Goal: Task Accomplishment & Management: Use online tool/utility

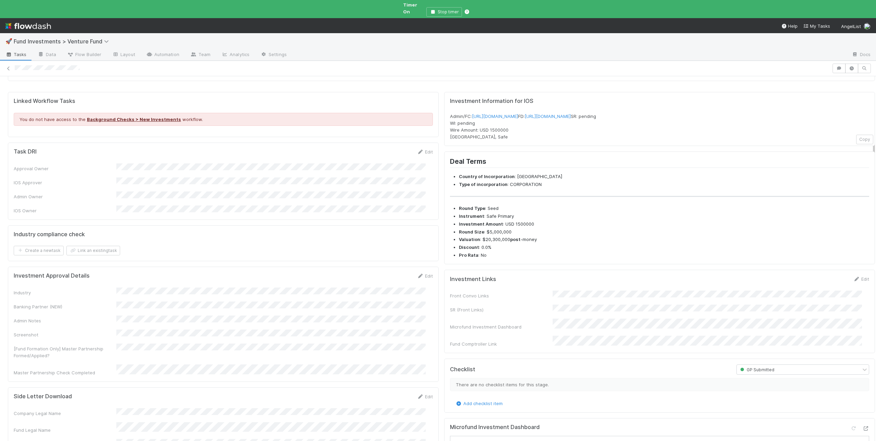
scroll to position [251, 0]
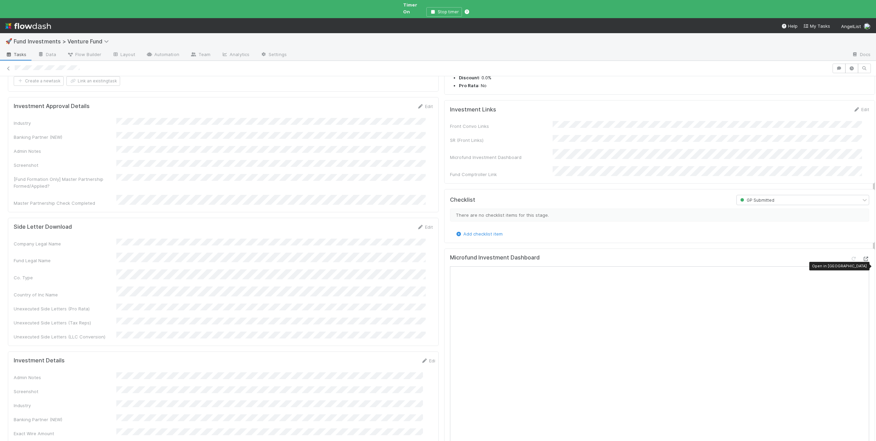
click at [656, 260] on icon at bounding box center [865, 259] width 7 height 4
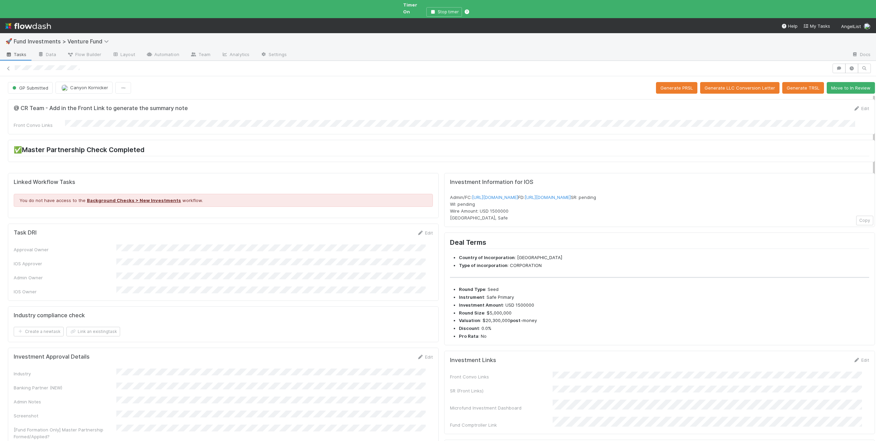
scroll to position [154, 0]
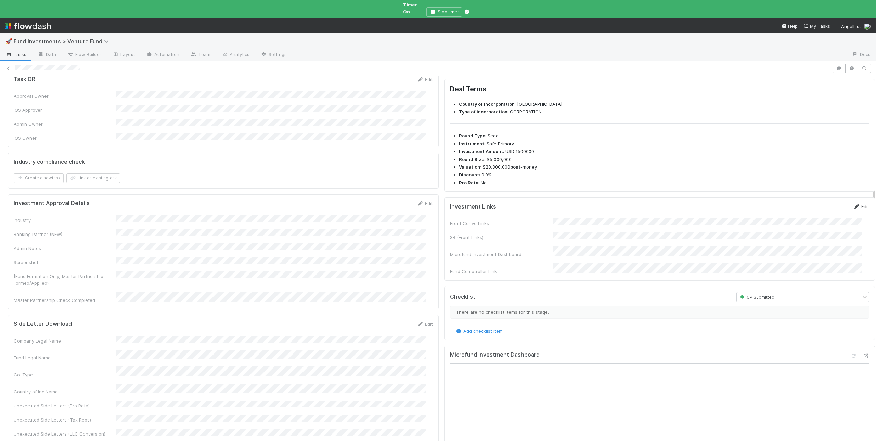
click at [656, 209] on icon at bounding box center [856, 207] width 7 height 4
click at [656, 214] on button "Save" at bounding box center [832, 209] width 19 height 12
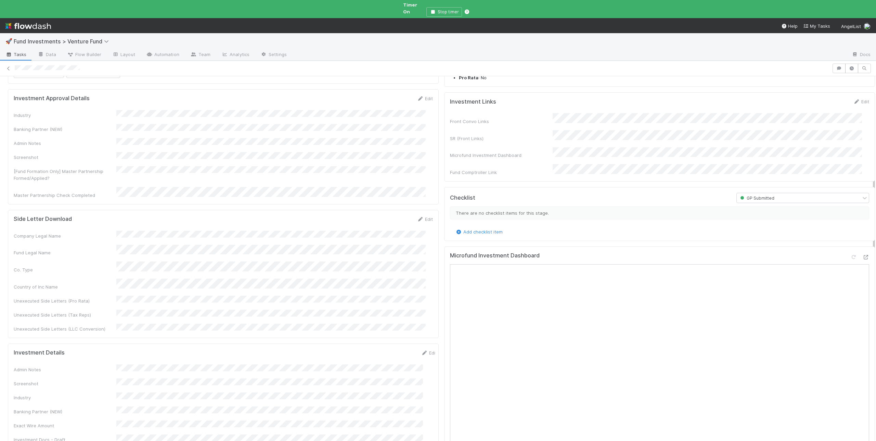
scroll to position [0, 0]
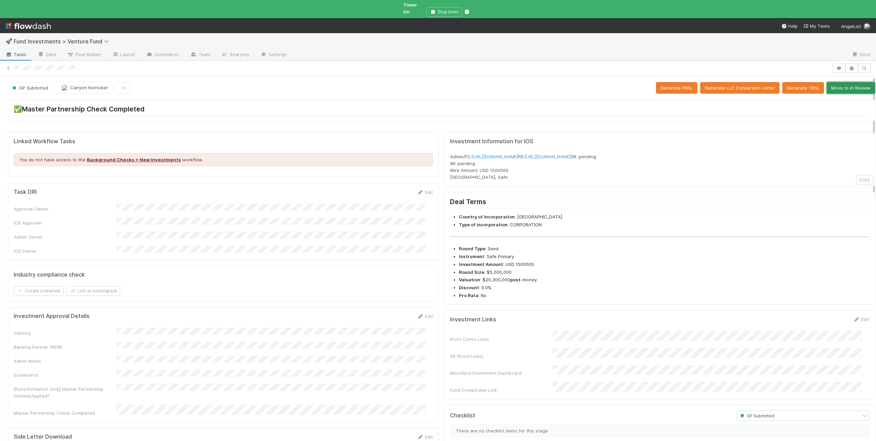
click at [656, 83] on button "Move to In Review" at bounding box center [850, 88] width 48 height 12
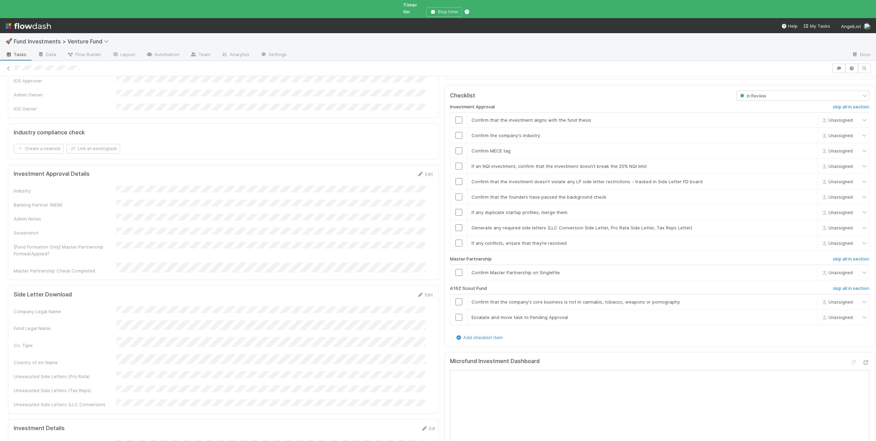
scroll to position [136, 0]
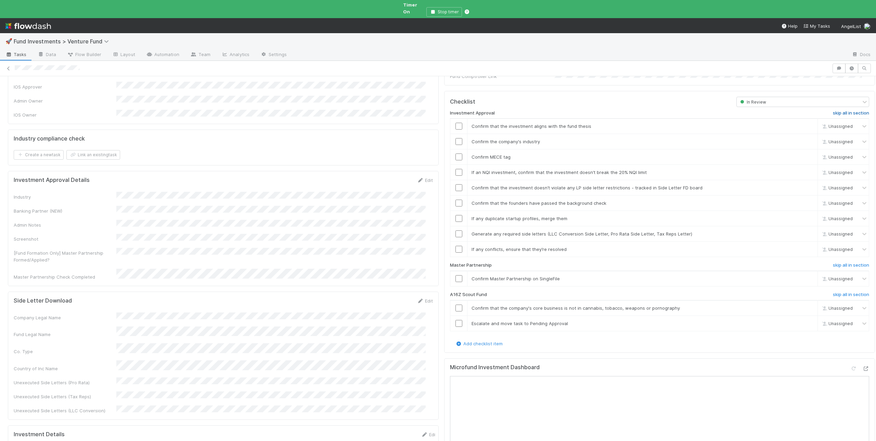
click at [656, 110] on h6 "skip all in section" at bounding box center [850, 112] width 36 height 5
click at [455, 275] on input "checkbox" at bounding box center [458, 278] width 7 height 7
click at [656, 292] on link "skip all in section" at bounding box center [850, 296] width 36 height 8
click at [656, 292] on h6 "skip all in section" at bounding box center [850, 294] width 36 height 5
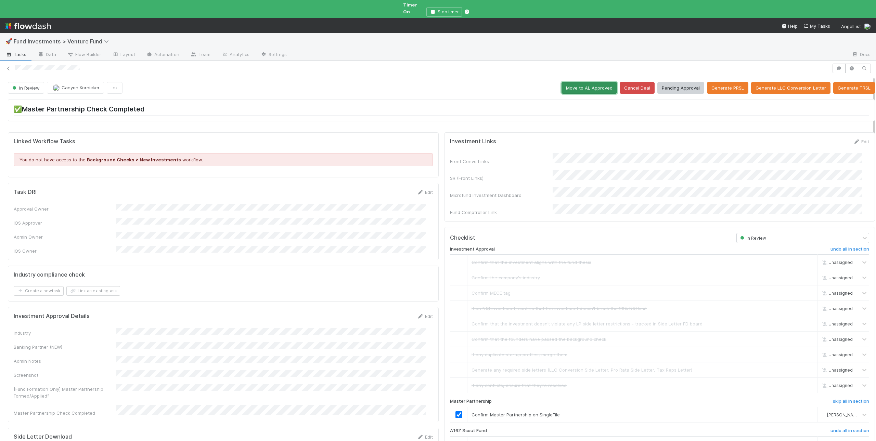
click at [582, 87] on button "Move to AL Approved" at bounding box center [588, 88] width 55 height 12
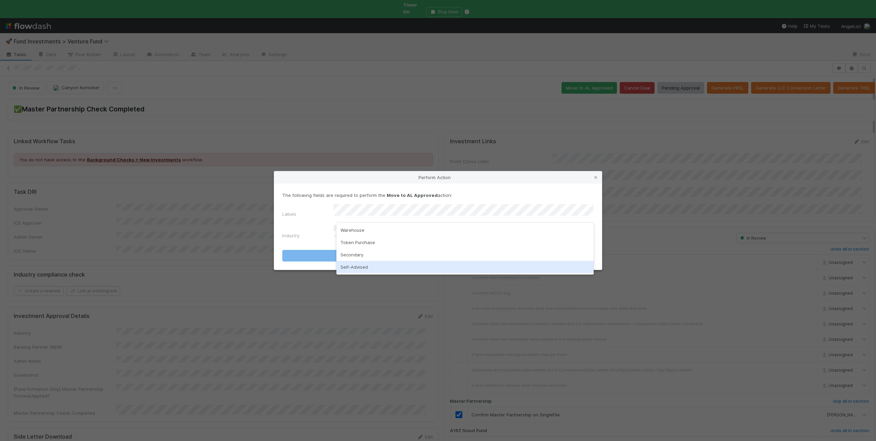
click at [353, 266] on div "Self-Advised" at bounding box center [464, 267] width 257 height 12
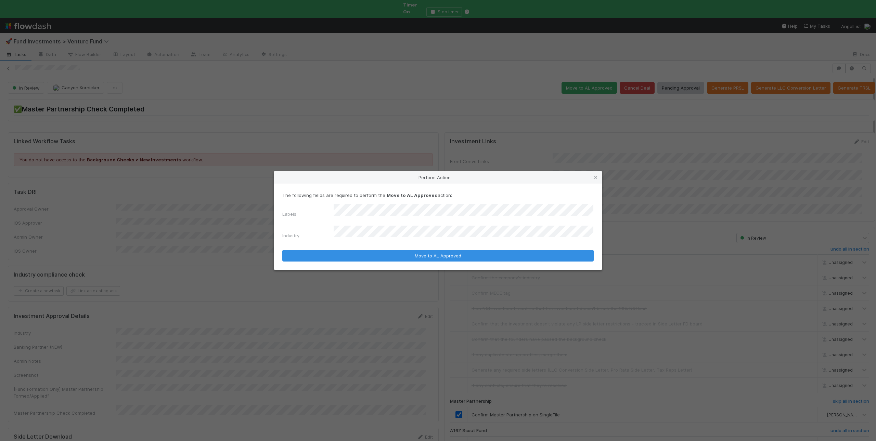
click at [354, 238] on div "Industry" at bounding box center [437, 234] width 311 height 16
click at [282, 250] on button "Move to AL Approved" at bounding box center [437, 256] width 311 height 12
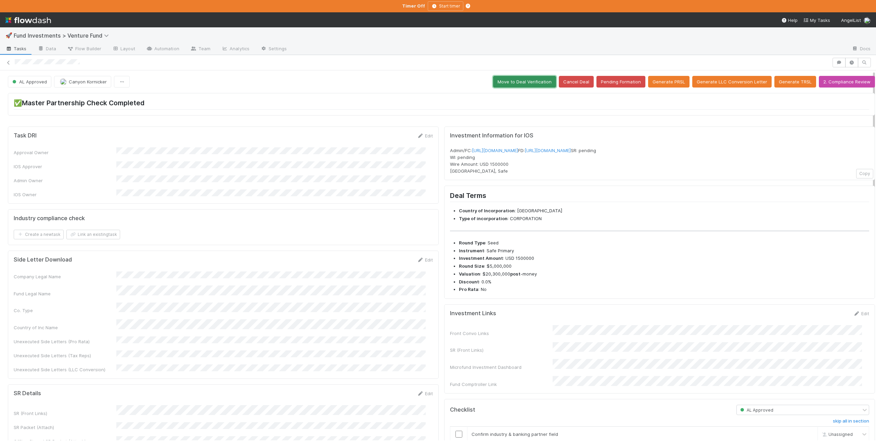
click at [528, 81] on button "Move to Deal Verification" at bounding box center [524, 82] width 63 height 12
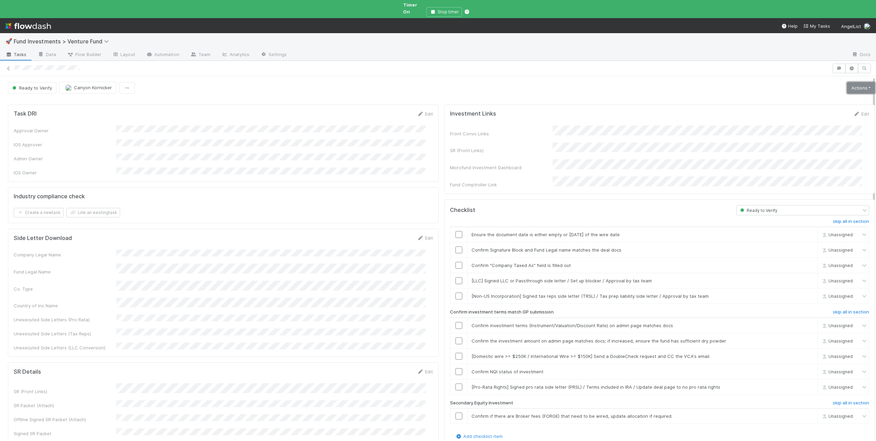
click at [656, 86] on link "Actions" at bounding box center [860, 88] width 28 height 12
click at [656, 108] on button "Action Pending" at bounding box center [826, 112] width 100 height 10
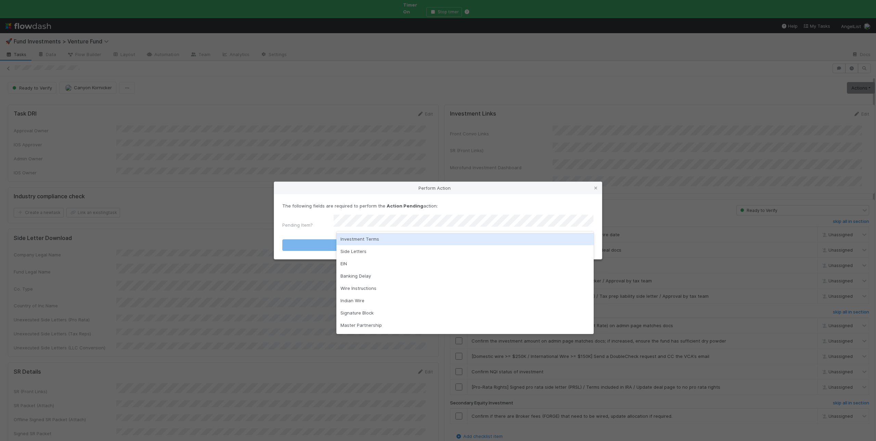
click at [362, 243] on div "Investment Terms" at bounding box center [464, 239] width 257 height 12
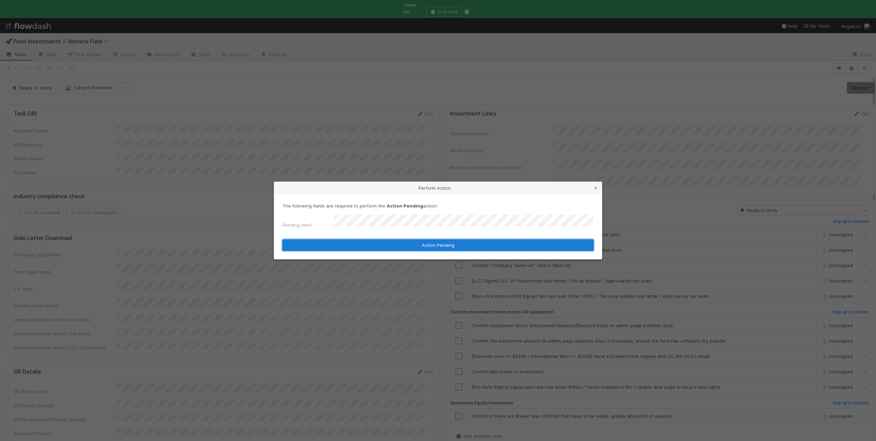
click at [352, 245] on button "Action Pending" at bounding box center [437, 245] width 311 height 12
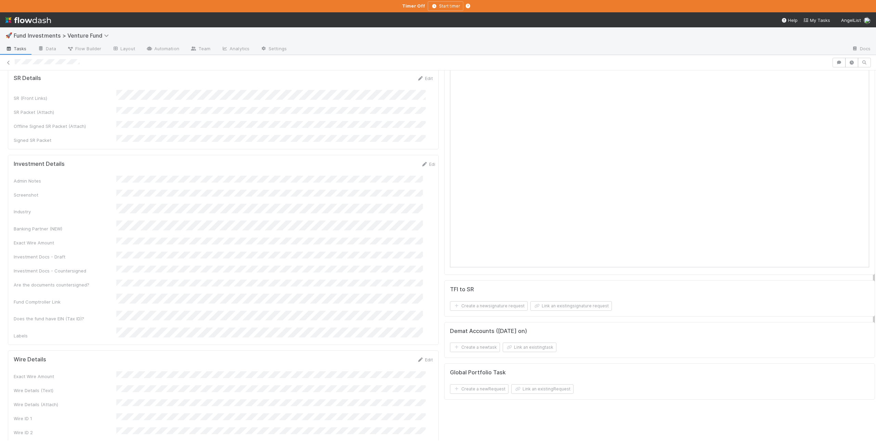
scroll to position [29, 0]
